Goal: Find specific page/section: Find specific page/section

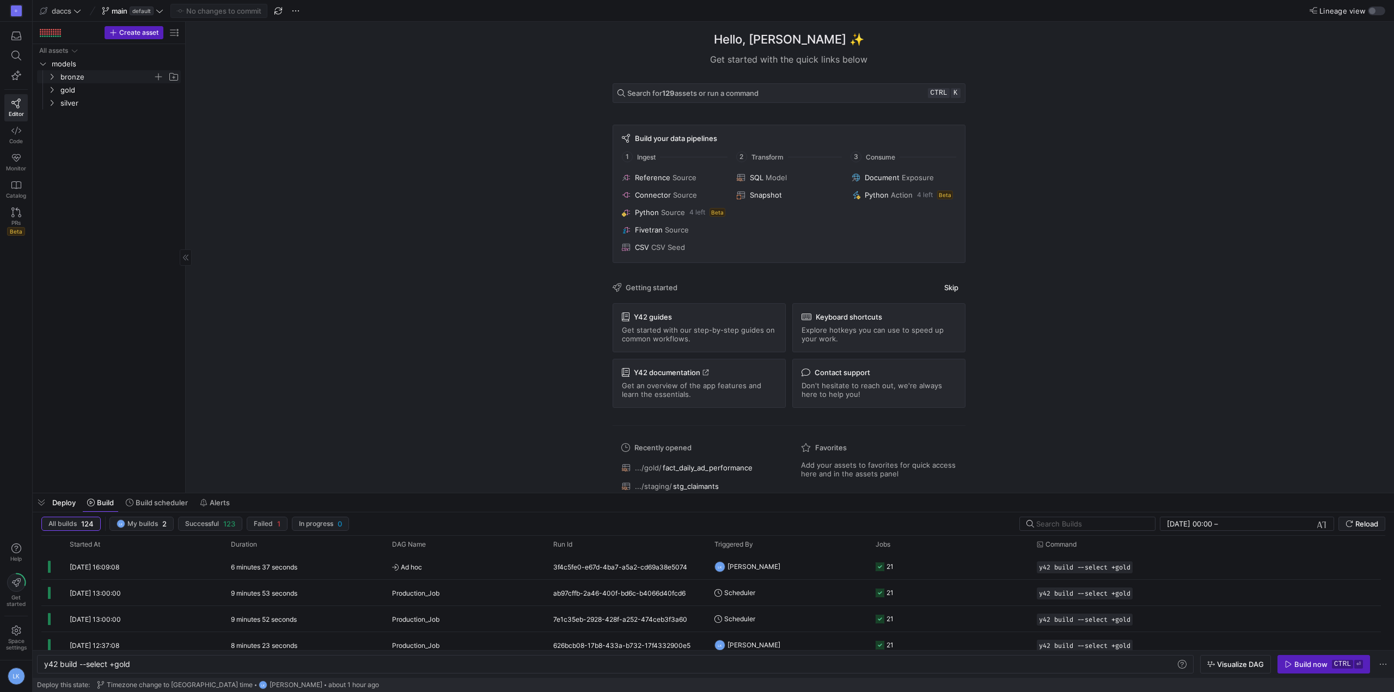
click at [56, 78] on y42-icon "Press SPACE to select this row." at bounding box center [51, 76] width 9 height 9
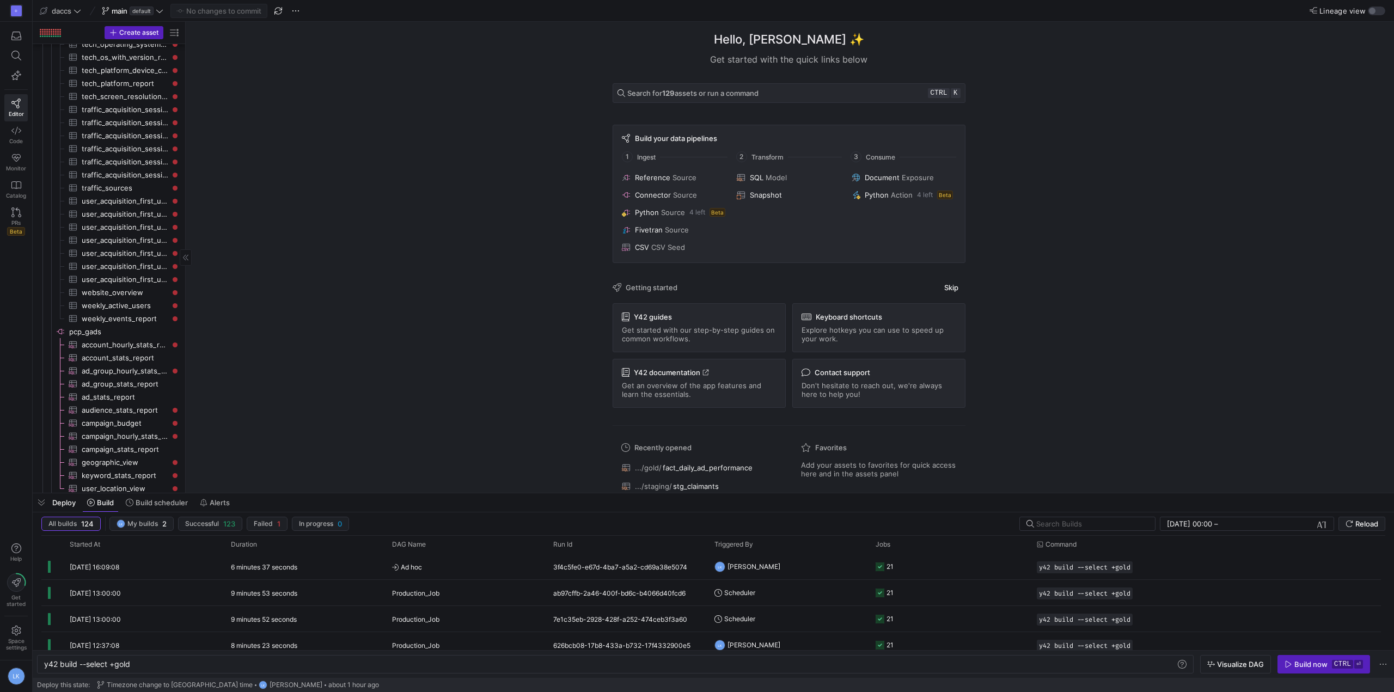
scroll to position [1028, 0]
click at [96, 430] on span "pcp_taboola​​​​​​​​" at bounding box center [124, 430] width 110 height 13
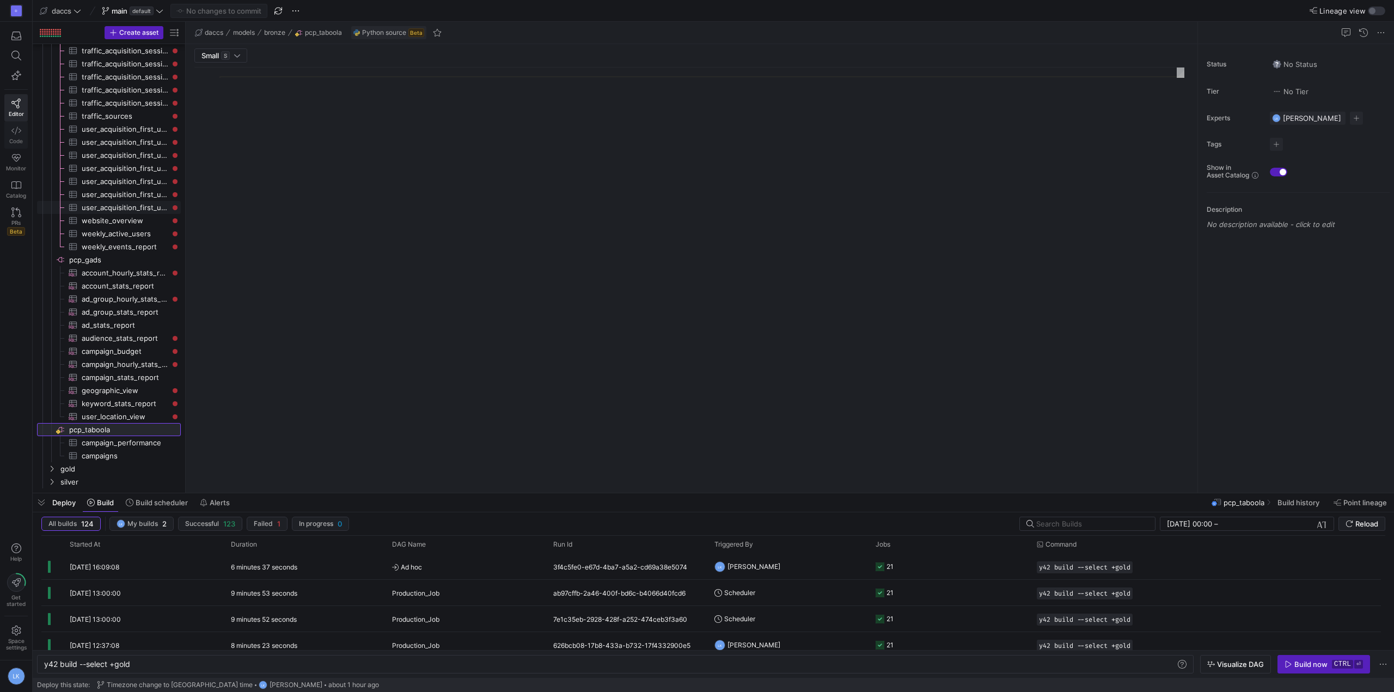
type textarea "import json import logging import pandas as pd import requests import time from…"
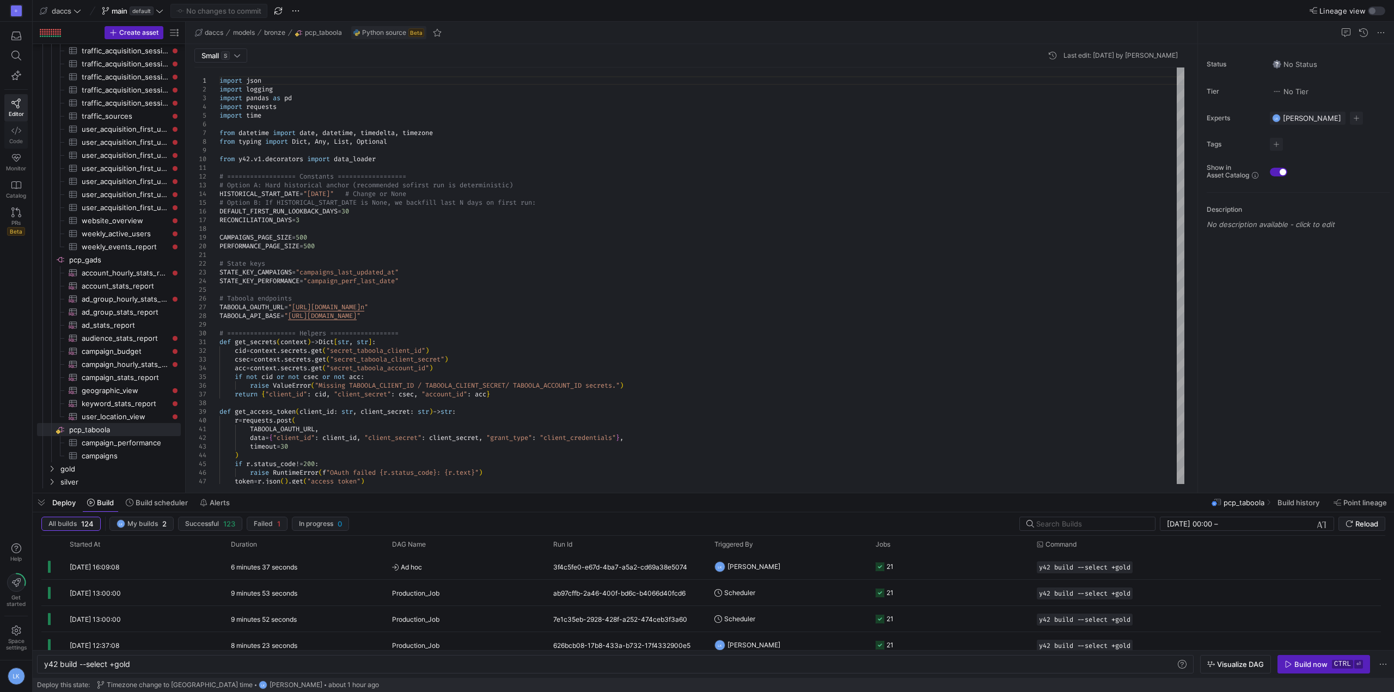
click at [13, 136] on link "Code" at bounding box center [15, 134] width 23 height 27
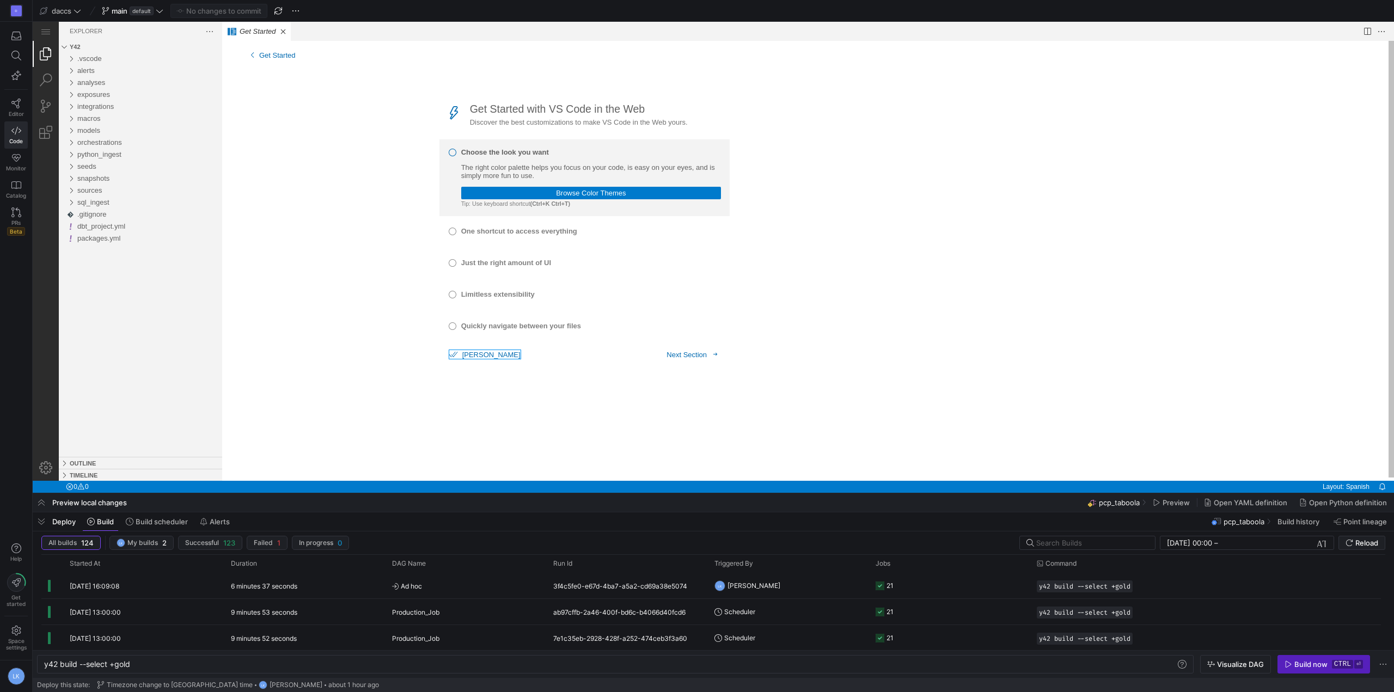
click at [465, 359] on button "[PERSON_NAME]" at bounding box center [484, 354] width 71 height 9
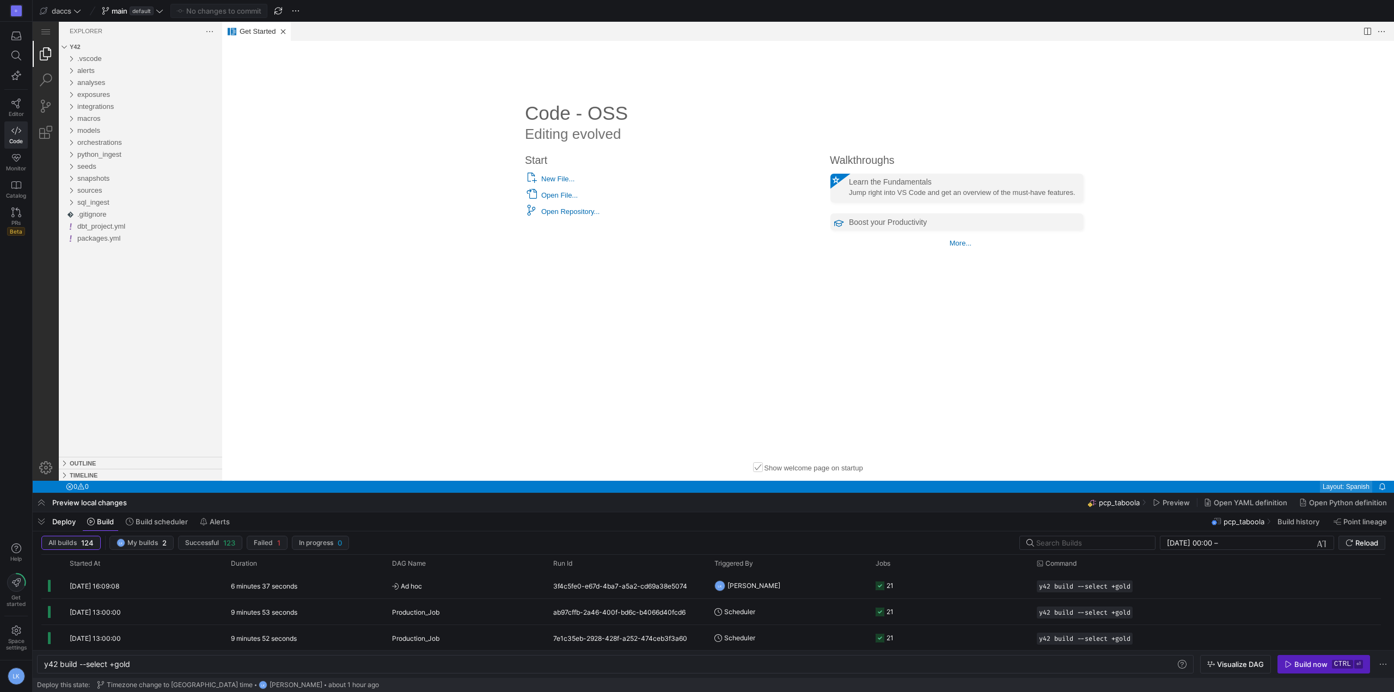
click at [1346, 483] on link "Layout: Spanish" at bounding box center [1346, 487] width 52 height 12
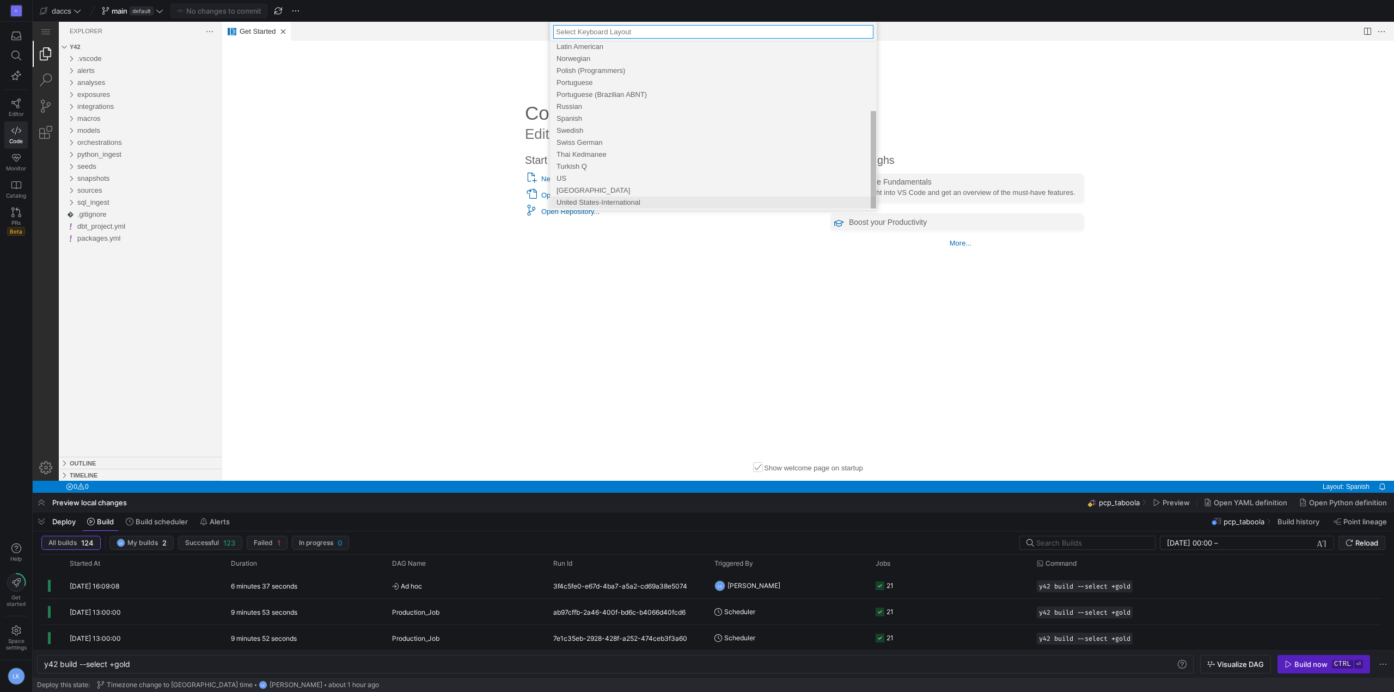
click at [615, 202] on span "United States-International" at bounding box center [599, 202] width 84 height 8
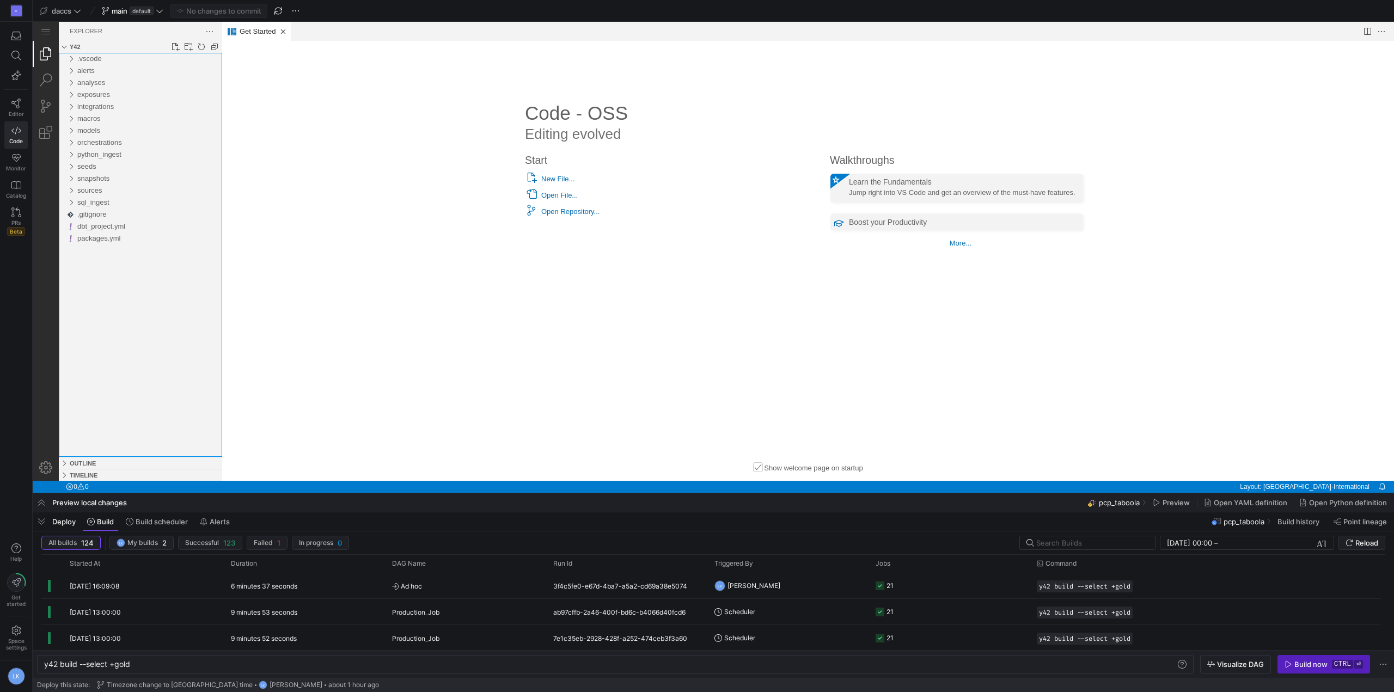
click at [154, 314] on div ".vscode alerts analyses exposures integrations macros models orchestrations pyt…" at bounding box center [140, 255] width 163 height 404
click at [1384, 28] on div "Get Started - y42 - Code - OSS - y42 Explorer y42 .vscode alerts analyses expos…" at bounding box center [714, 257] width 1362 height 471
click at [56, 460] on div "Get Started - y42 - Code - OSS - y42 Explorer y42 .vscode alerts analyses expos…" at bounding box center [714, 257] width 1362 height 471
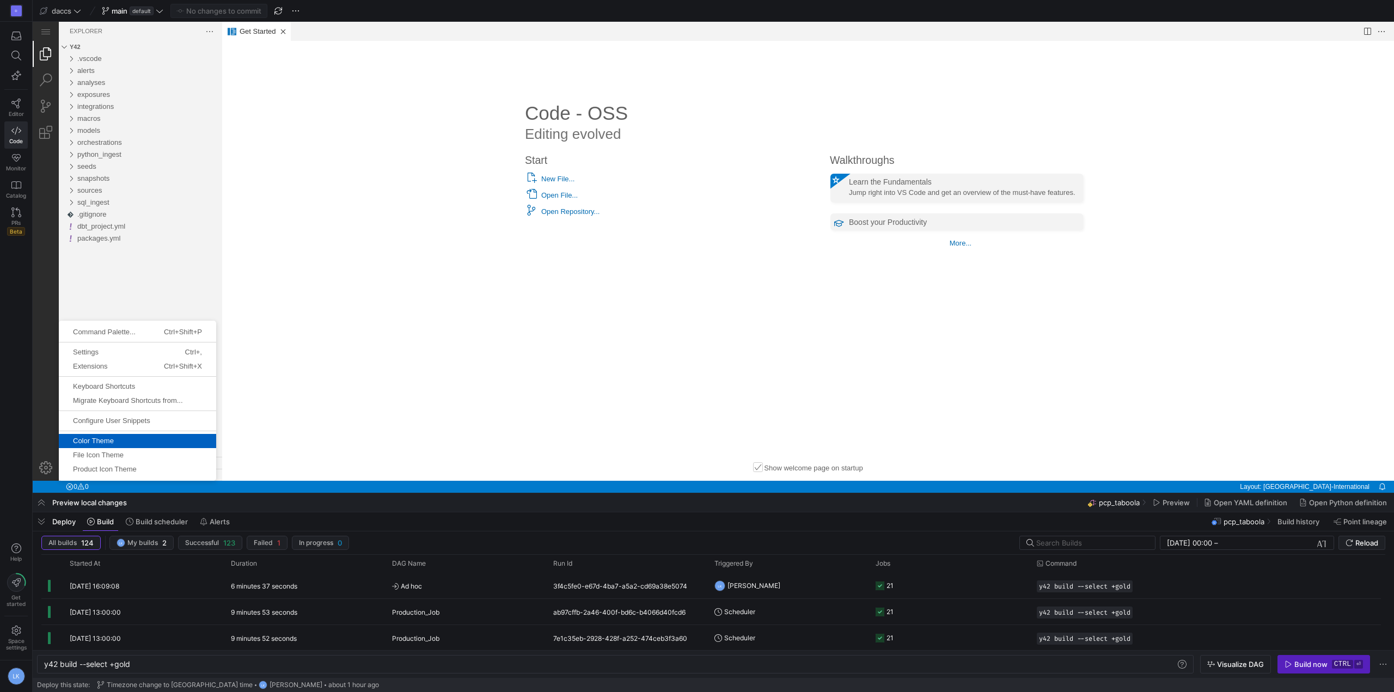
click at [122, 444] on span "Color Theme" at bounding box center [137, 440] width 157 height 7
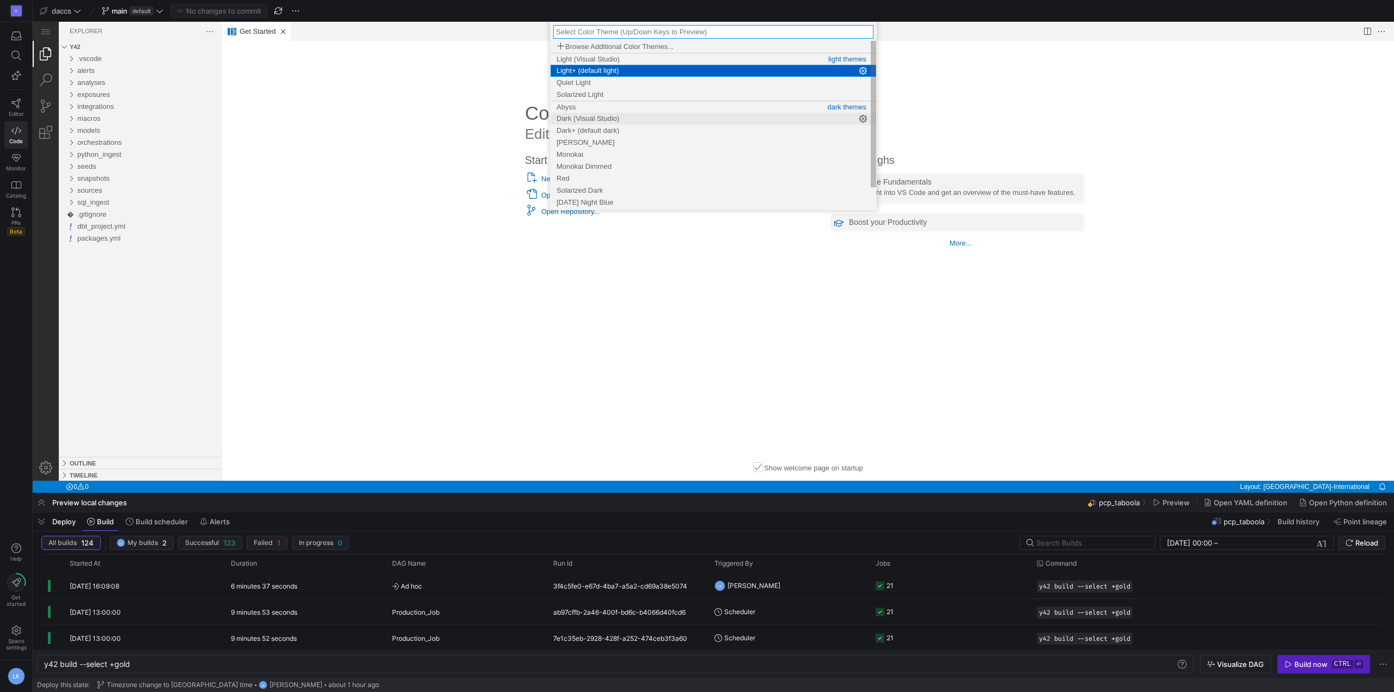
click at [610, 117] on span "Dark (Visual Studio)" at bounding box center [588, 118] width 63 height 8
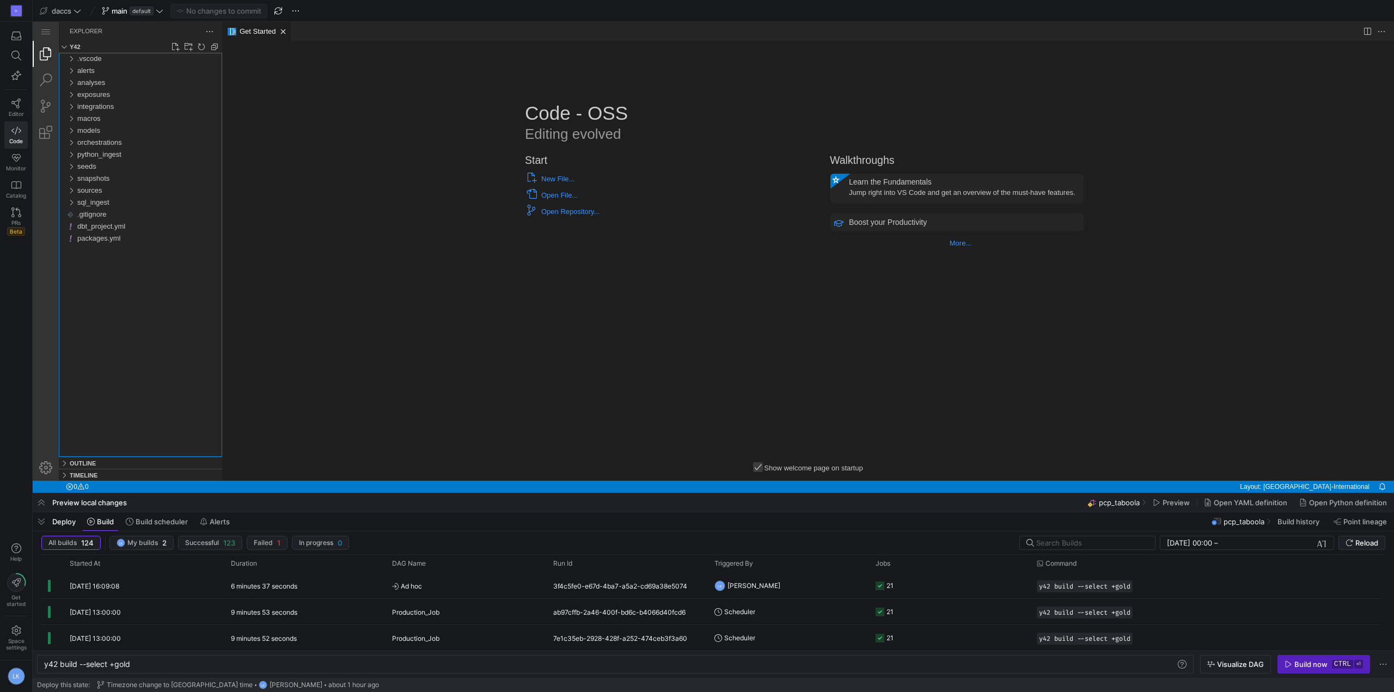
click at [106, 325] on div ".vscode alerts analyses exposures integrations macros models orchestrations pyt…" at bounding box center [140, 255] width 163 height 404
click at [72, 132] on div "models" at bounding box center [71, 131] width 16 height 12
click at [81, 147] on div "bronze" at bounding box center [73, 143] width 21 height 12
click at [145, 373] on div ".vscode alerts analyses exposures integrations macros models bronze exchange_ra…" at bounding box center [140, 255] width 163 height 404
click at [128, 208] on div "pcp_gads.yml" at bounding box center [154, 203] width 136 height 12
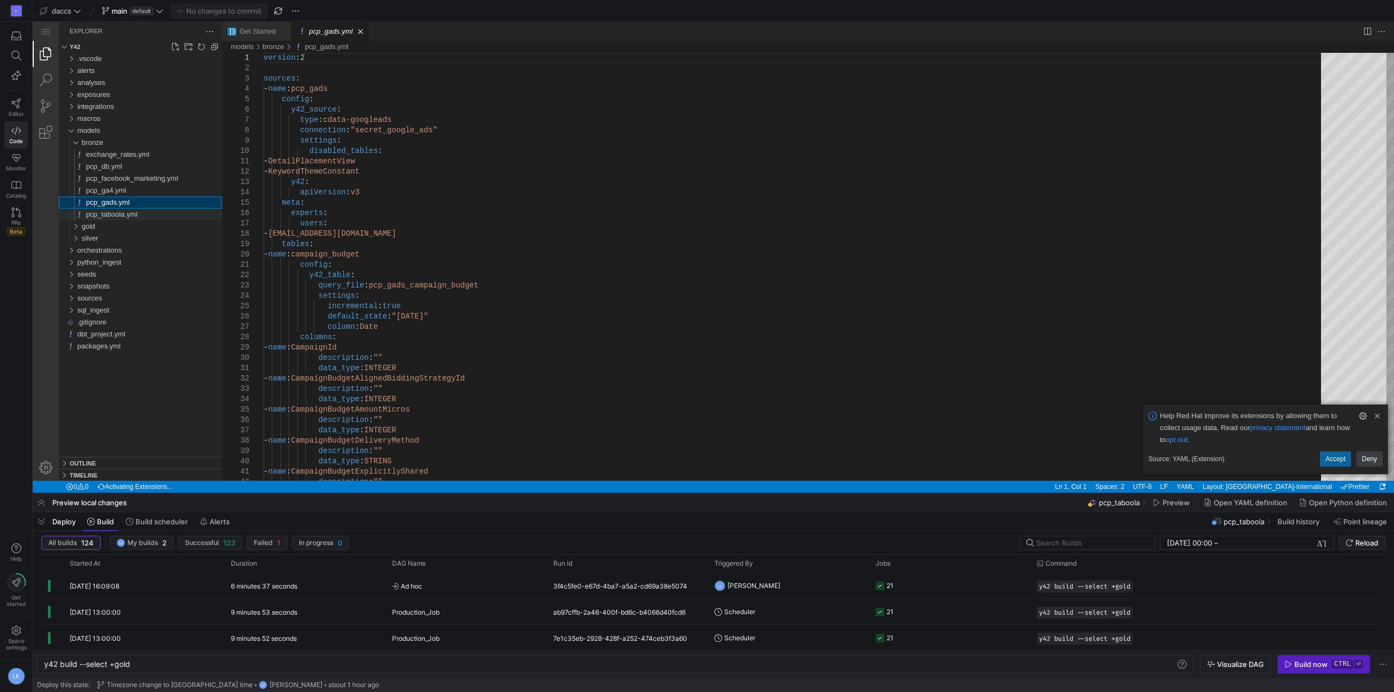
click at [131, 218] on span "pcp_taboola.yml" at bounding box center [112, 214] width 52 height 8
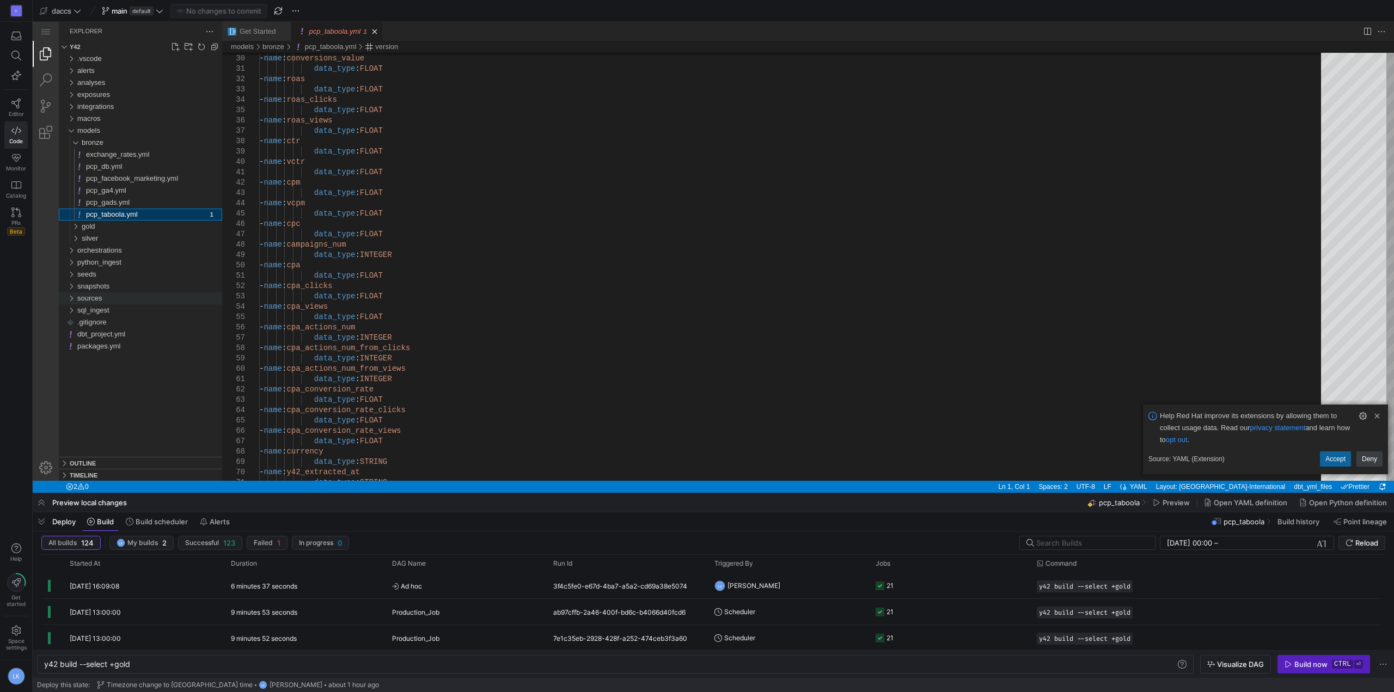
click at [69, 298] on div "sources" at bounding box center [71, 298] width 16 height 12
click at [70, 300] on div "sources" at bounding box center [71, 298] width 16 height 12
click at [74, 299] on div "sources" at bounding box center [71, 298] width 16 height 12
click at [93, 256] on div "orchestrations" at bounding box center [149, 251] width 145 height 12
click at [87, 270] on span "python_ingest" at bounding box center [99, 274] width 44 height 8
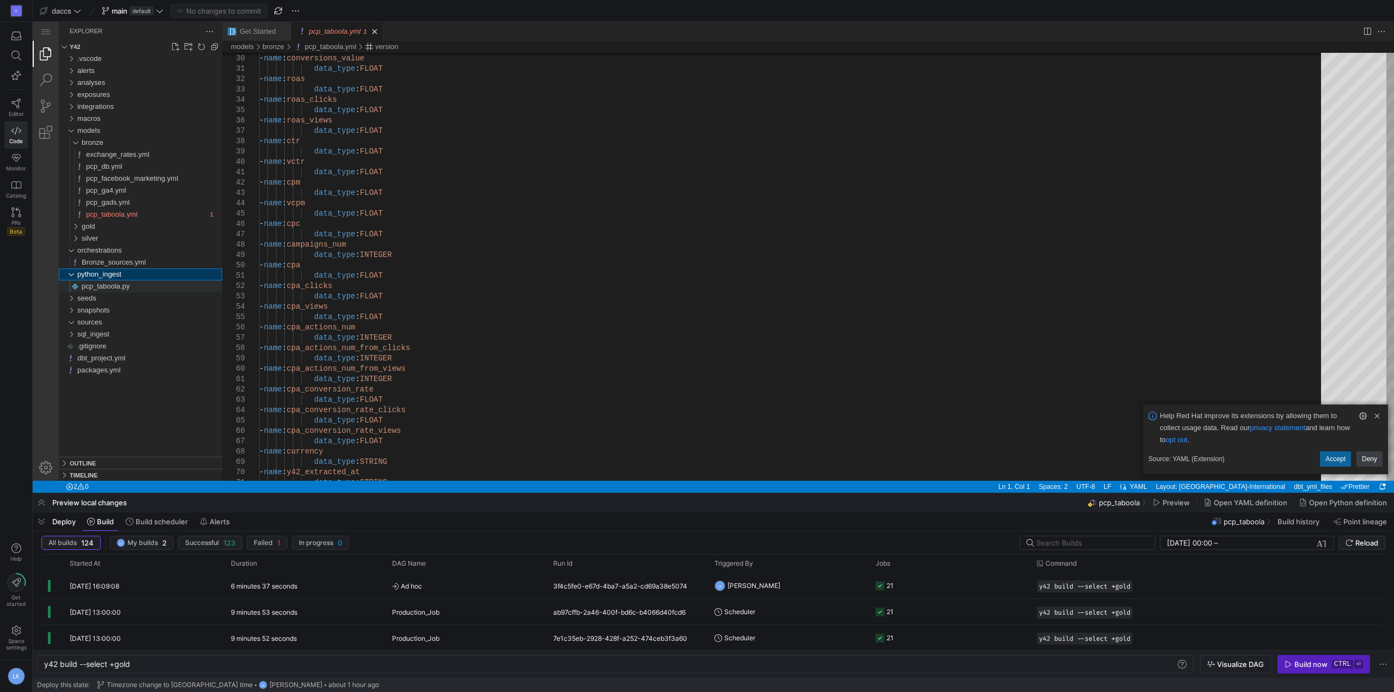
click at [89, 285] on span "pcp_taboola.py" at bounding box center [106, 286] width 48 height 8
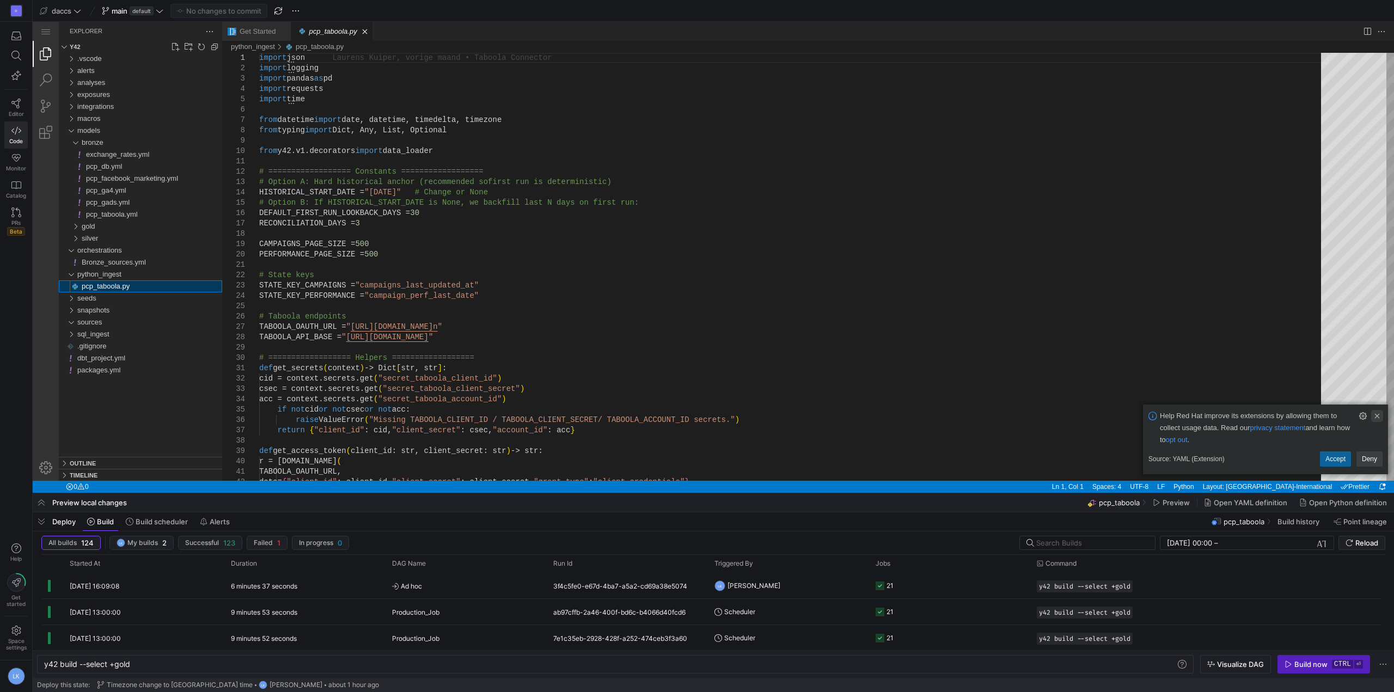
click at [1375, 418] on link "Clear Notification (Delete)" at bounding box center [1377, 416] width 12 height 12
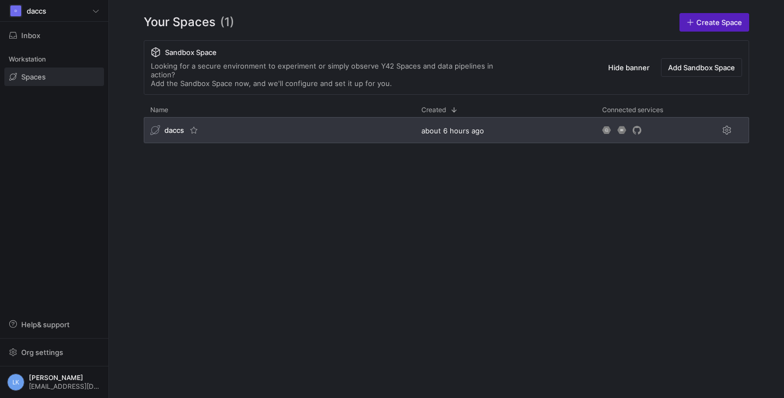
click at [176, 126] on span "daccs" at bounding box center [174, 130] width 20 height 9
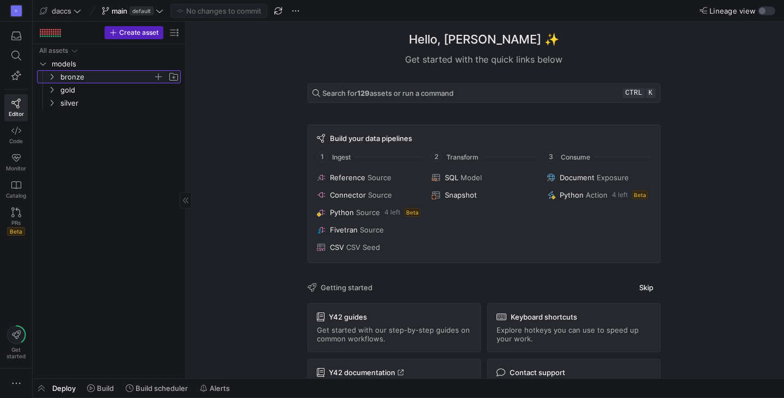
click at [51, 82] on span "bronze" at bounding box center [113, 77] width 134 height 12
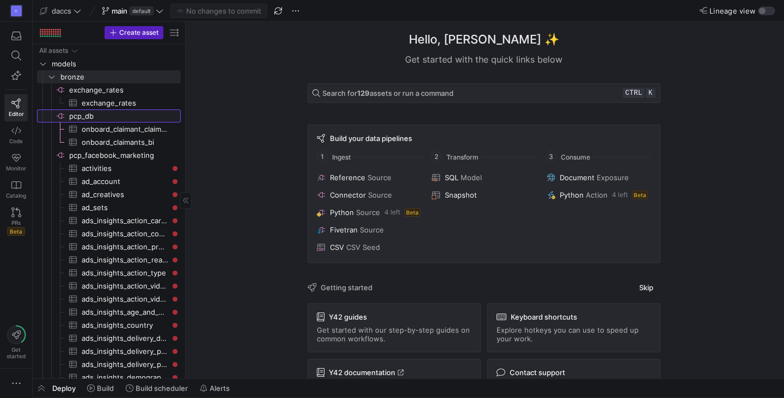
click at [90, 114] on span "pcp_db​​​​​​​​" at bounding box center [124, 116] width 110 height 13
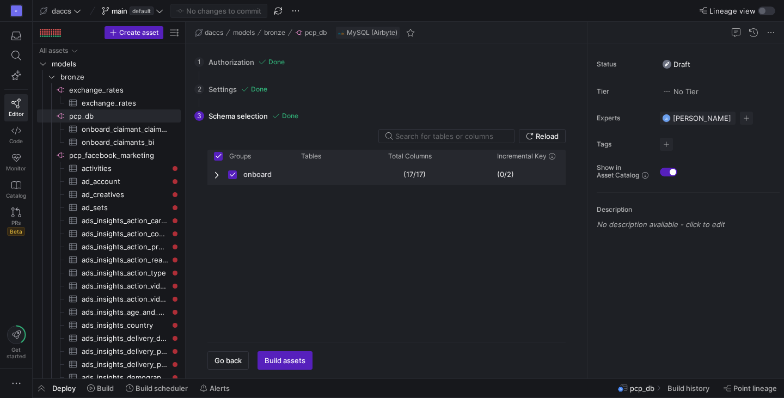
click at [218, 170] on span "Press SPACE to deselect this row." at bounding box center [218, 174] width 8 height 9
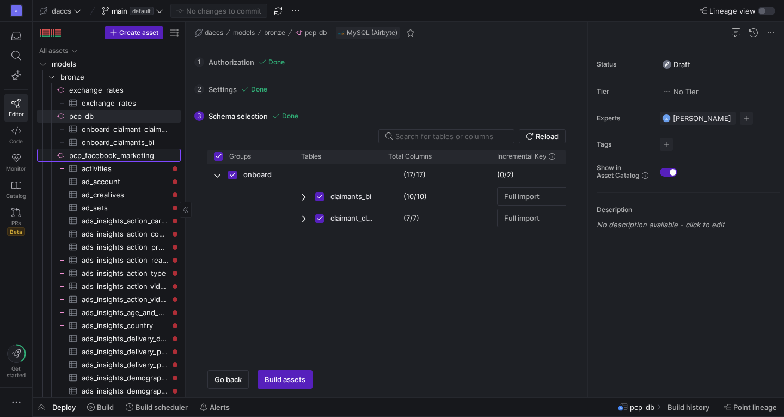
click at [133, 150] on span "pcp_facebook_marketing​​​​​​​​" at bounding box center [124, 155] width 110 height 13
